Goal: Information Seeking & Learning: Learn about a topic

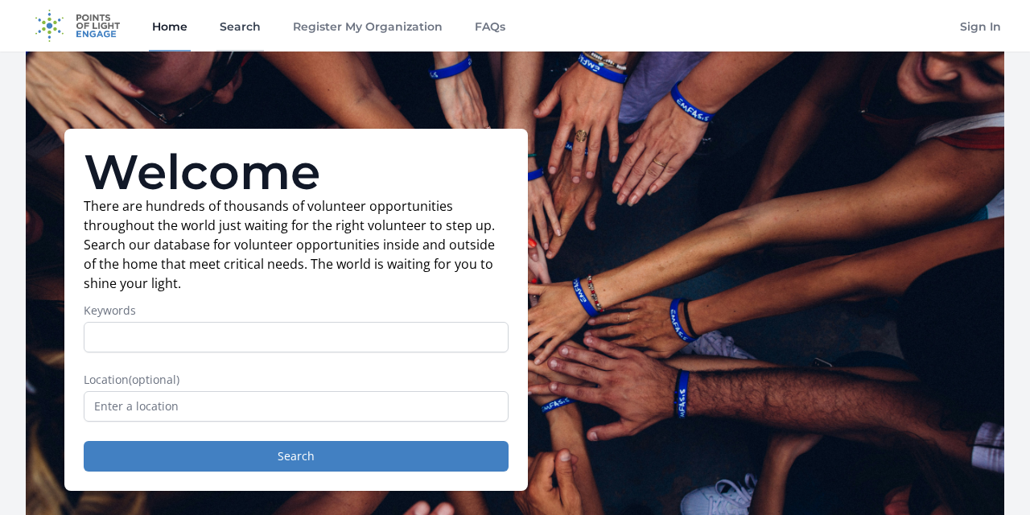
click at [264, 27] on link "Search" at bounding box center [239, 25] width 47 height 51
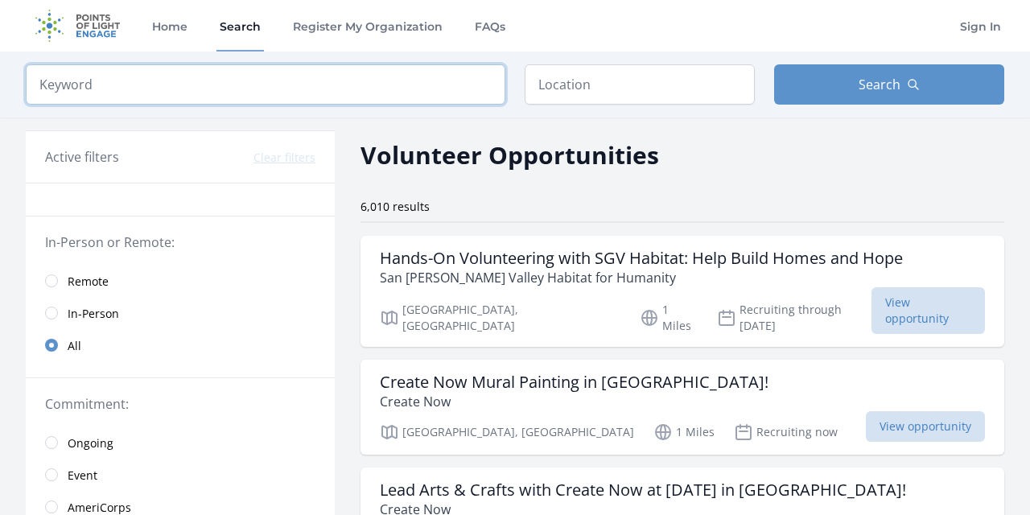
click at [357, 64] on input "search" at bounding box center [266, 84] width 480 height 40
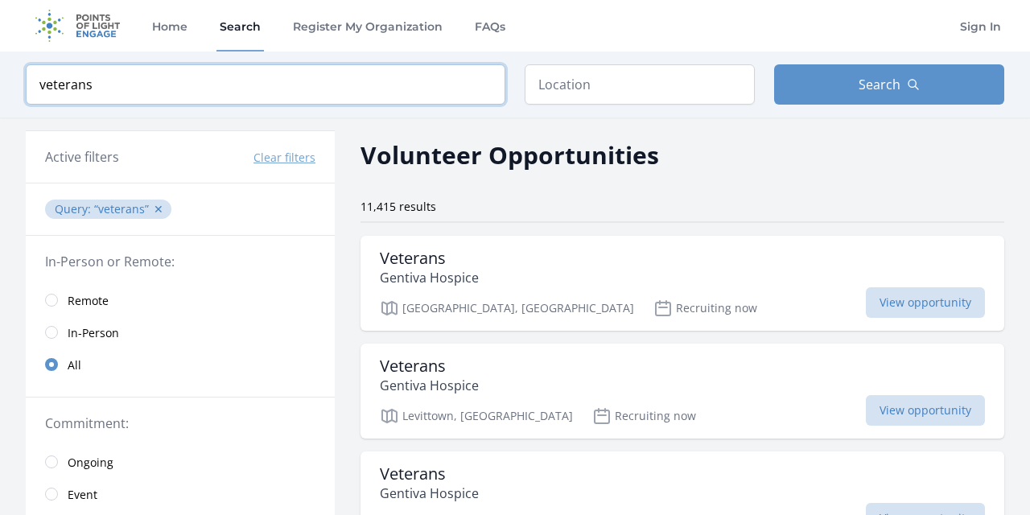
type input "veterans"
click button "submit" at bounding box center [0, 0] width 0 height 0
click at [547, 74] on input "text" at bounding box center [640, 84] width 230 height 40
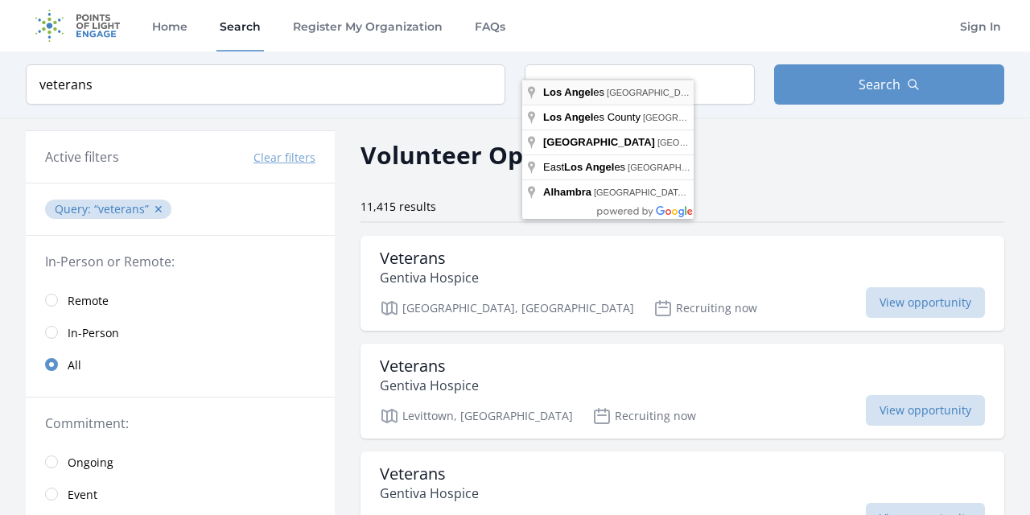
type input "Los Angeles, CA, USA"
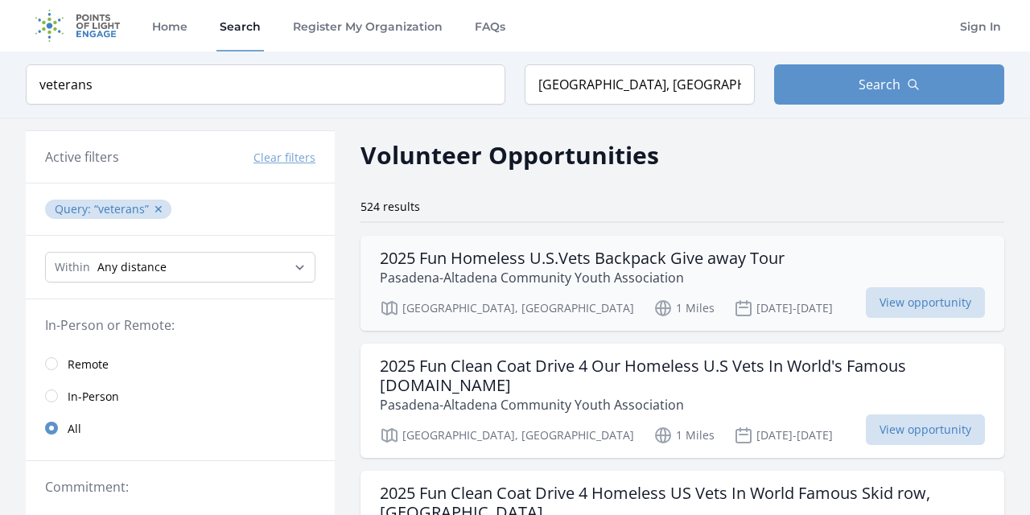
click at [669, 249] on h3 "2025 Fun Homeless U.S.Vets Backpack Give away Tour" at bounding box center [582, 258] width 405 height 19
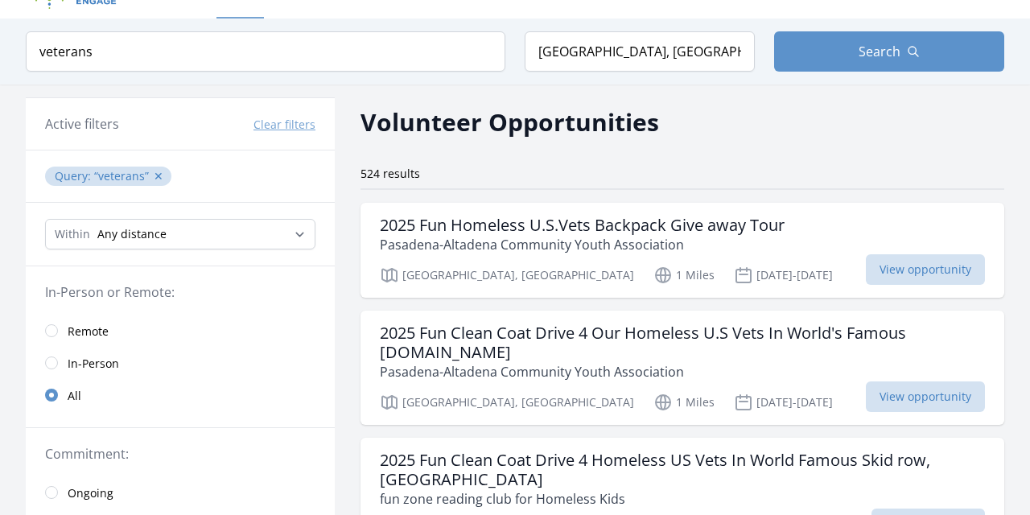
scroll to position [35, 0]
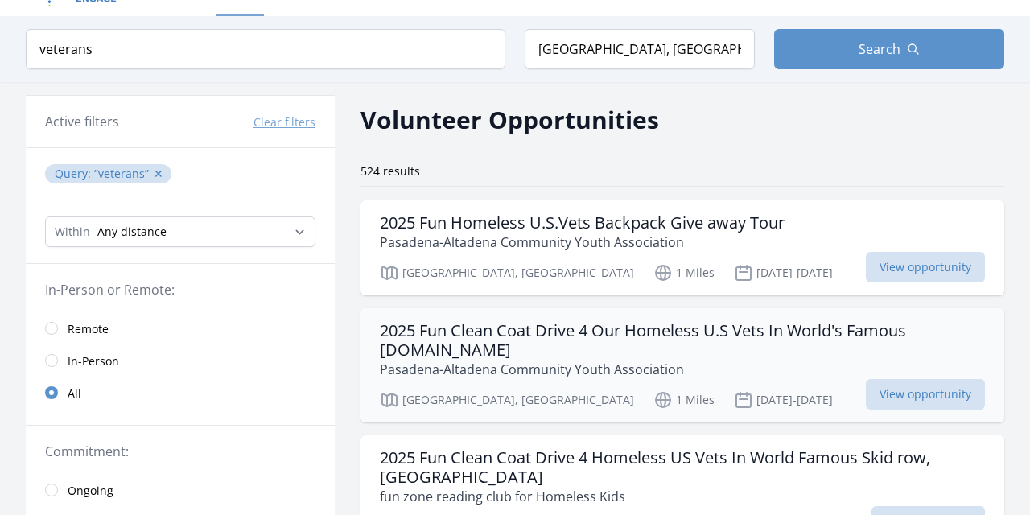
click at [680, 321] on h3 "2025 Fun Clean Coat Drive 4 Our Homeless U.S Vets In World's Famous Dtla.CA" at bounding box center [682, 340] width 605 height 39
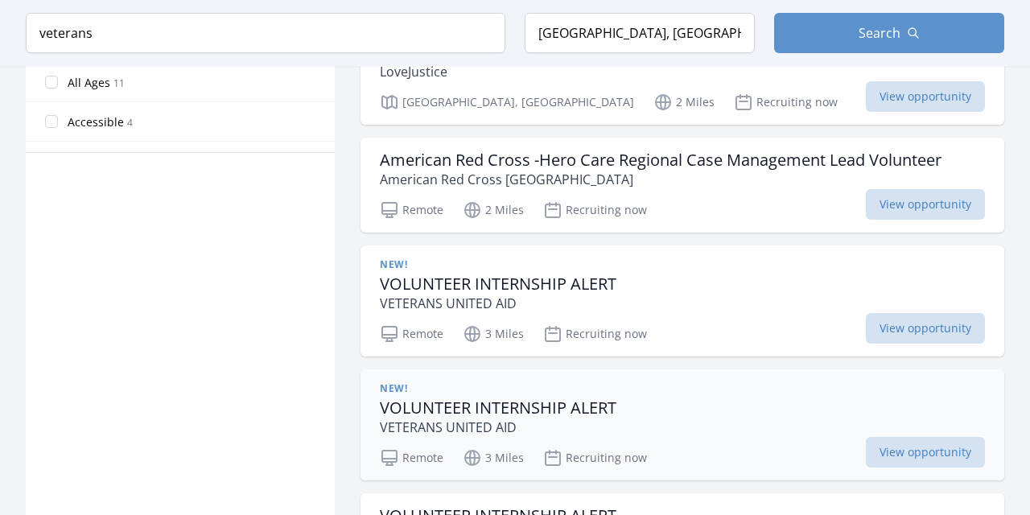
scroll to position [1053, 0]
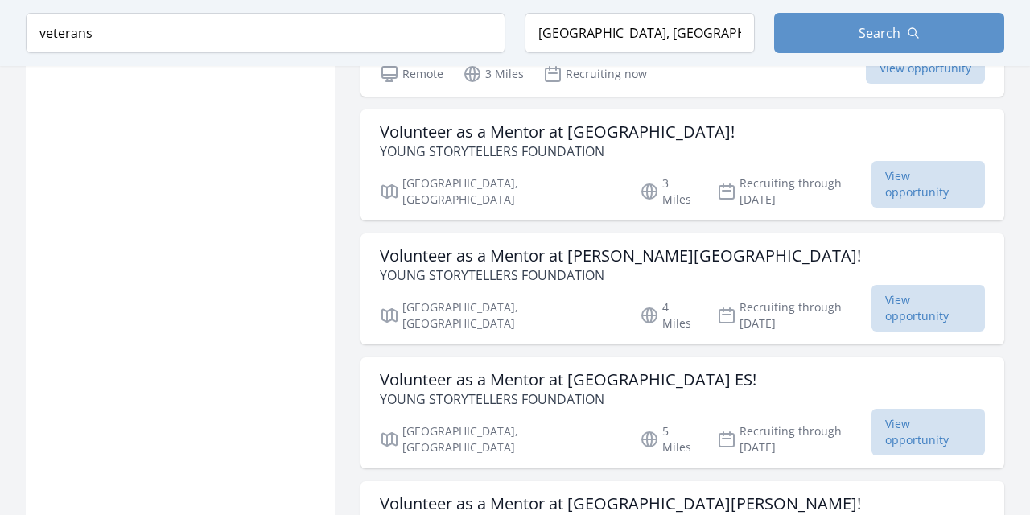
scroll to position [1755, 0]
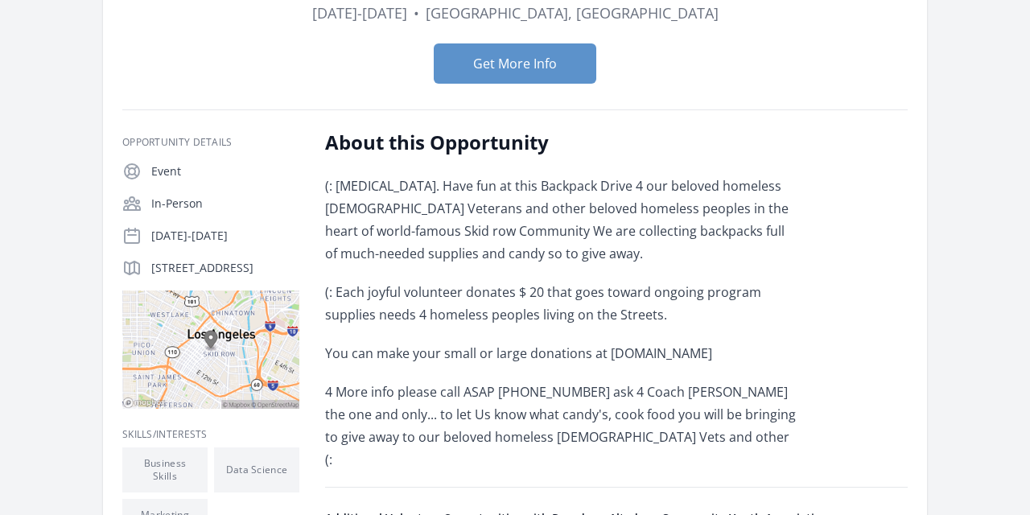
scroll to position [204, 0]
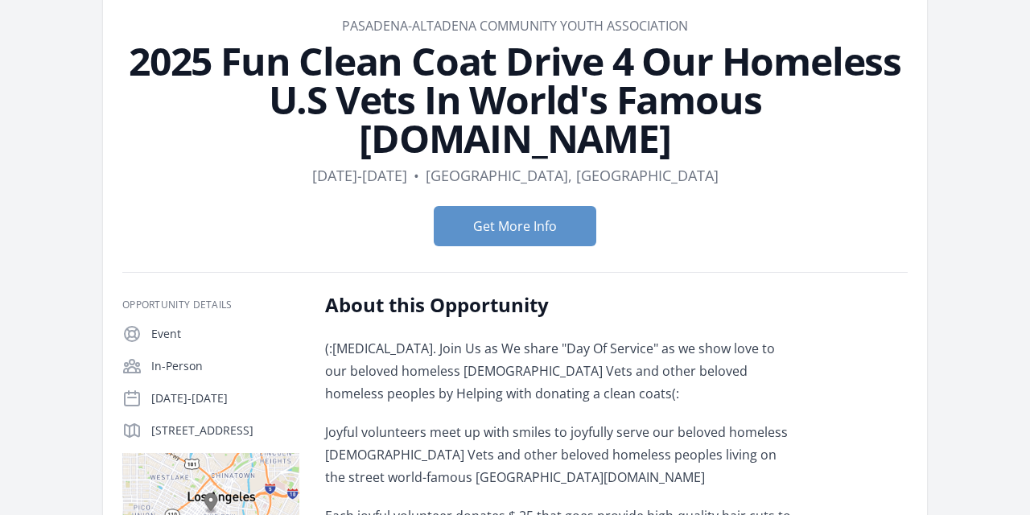
scroll to position [80, 0]
